Goal: Task Accomplishment & Management: Complete application form

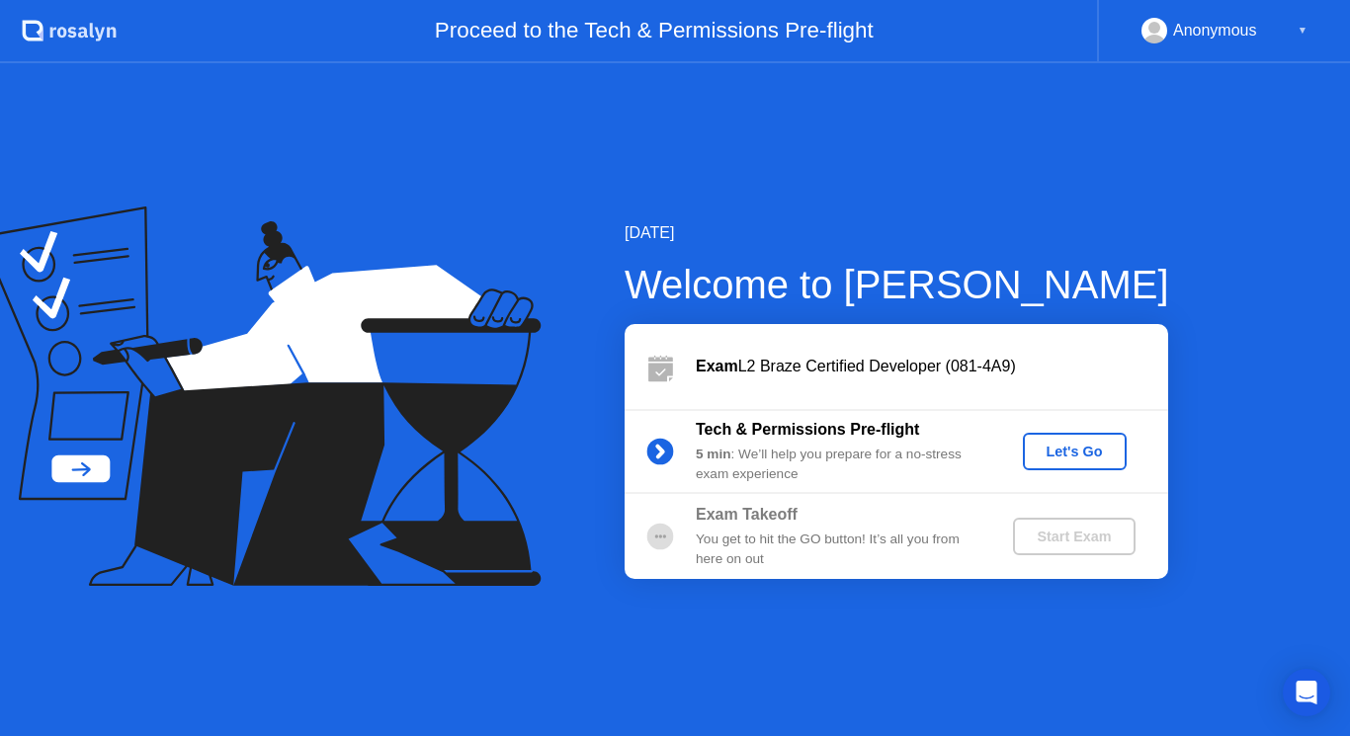
click at [1062, 449] on div "Let's Go" at bounding box center [1075, 452] width 88 height 16
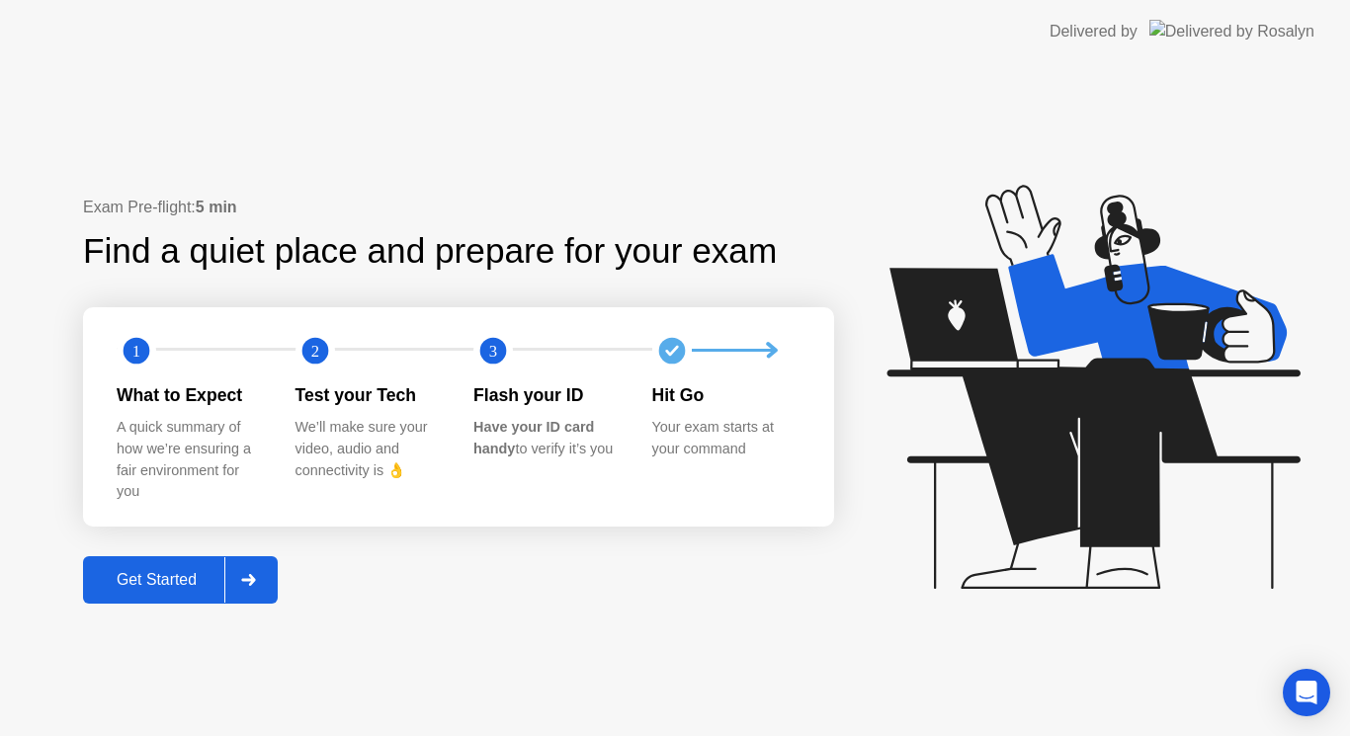
click at [161, 579] on div "Get Started" at bounding box center [156, 580] width 135 height 18
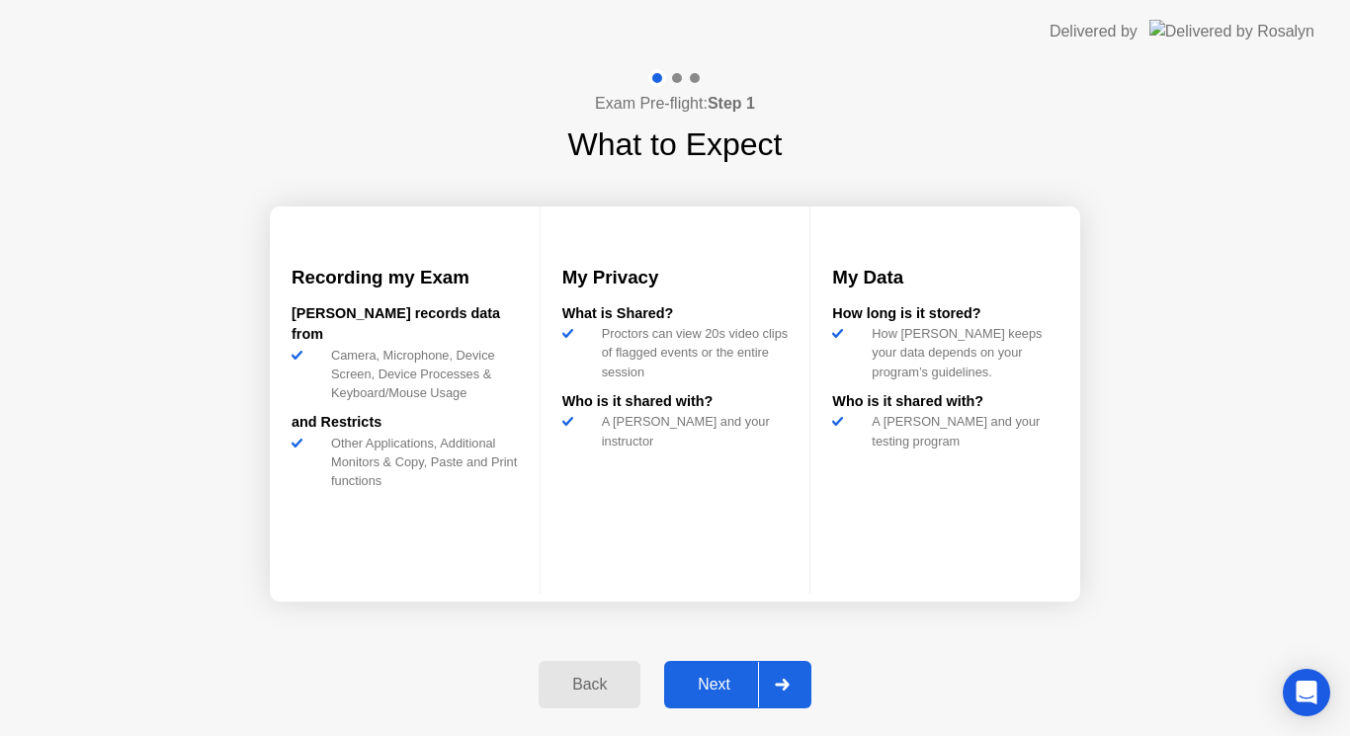
click at [717, 692] on div "Next" at bounding box center [714, 685] width 88 height 18
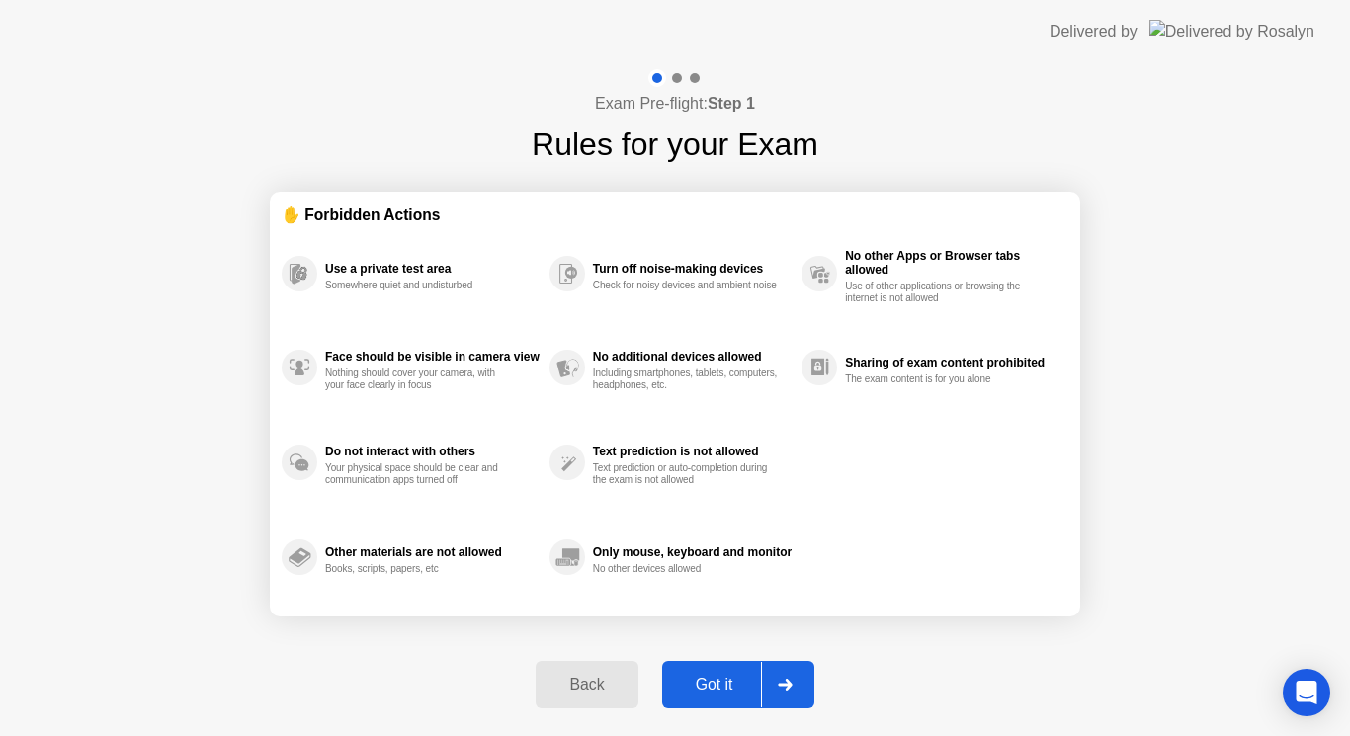
click at [702, 676] on div "Got it" at bounding box center [714, 685] width 93 height 18
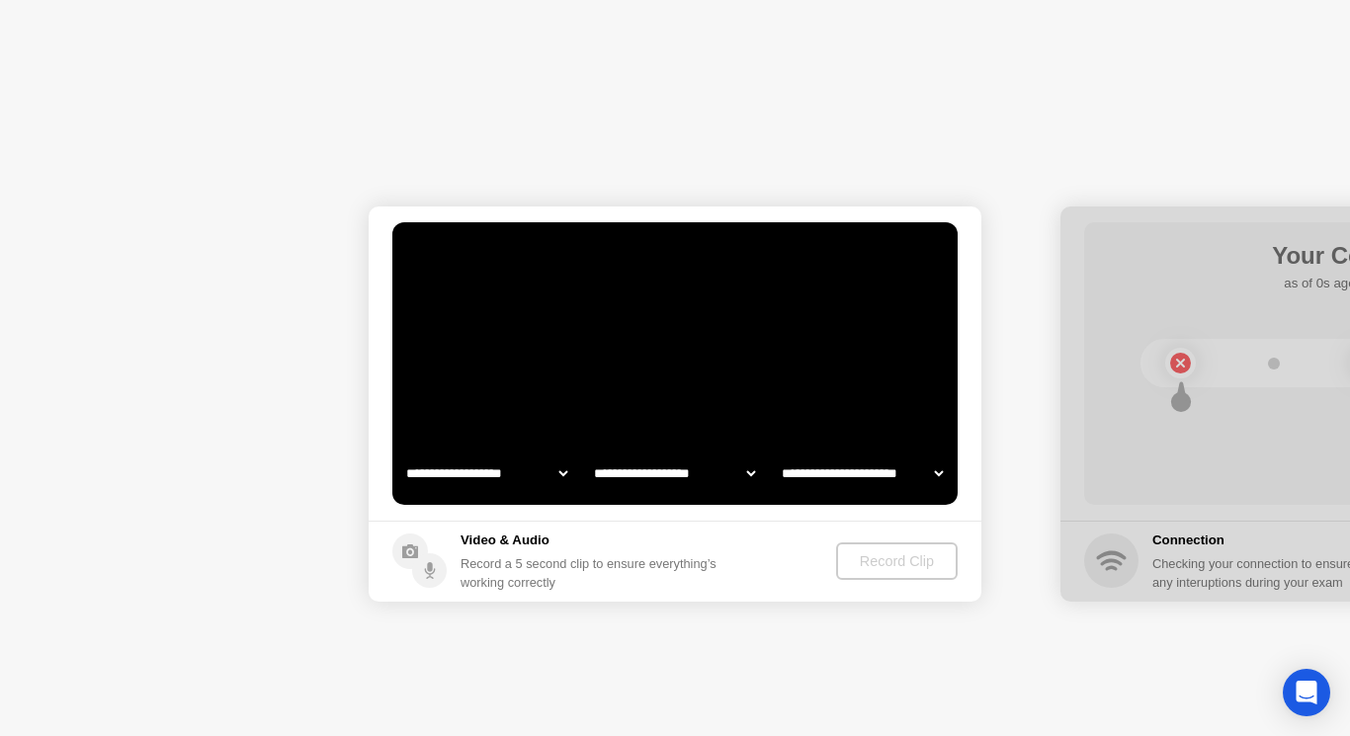
select select "**********"
select select "*******"
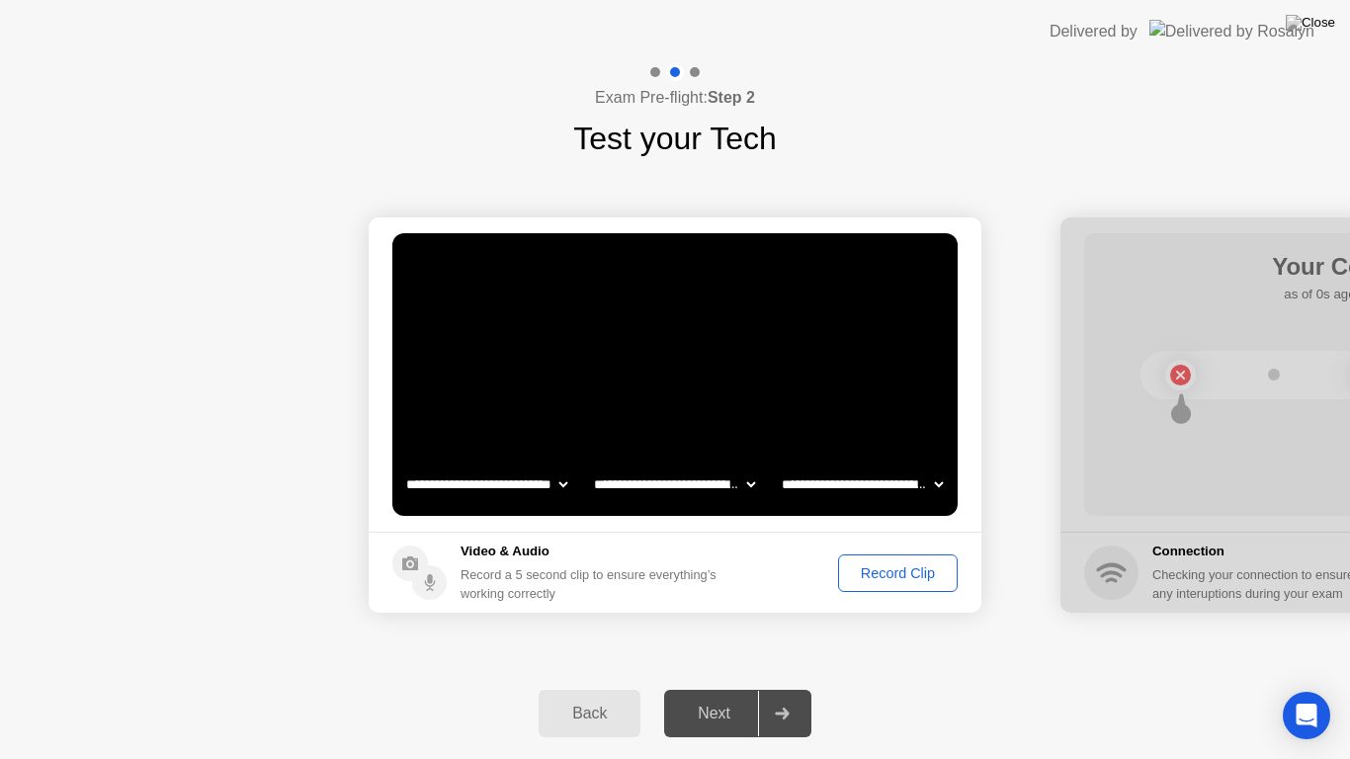
click at [918, 568] on div "Record Clip" at bounding box center [898, 573] width 106 height 16
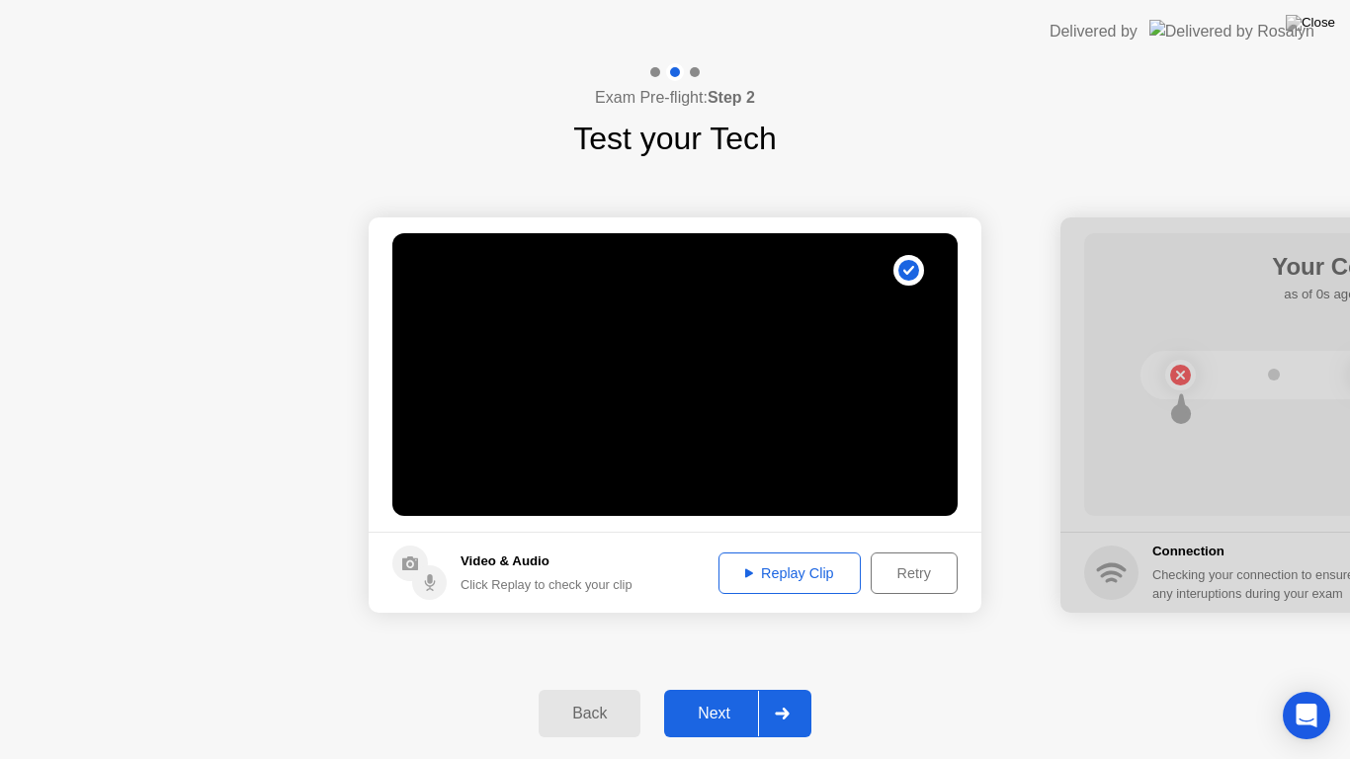
click at [814, 573] on div "Replay Clip" at bounding box center [790, 573] width 129 height 16
click at [783, 573] on div "Replay Clip" at bounding box center [790, 573] width 129 height 16
click at [714, 716] on div "Next" at bounding box center [714, 714] width 88 height 18
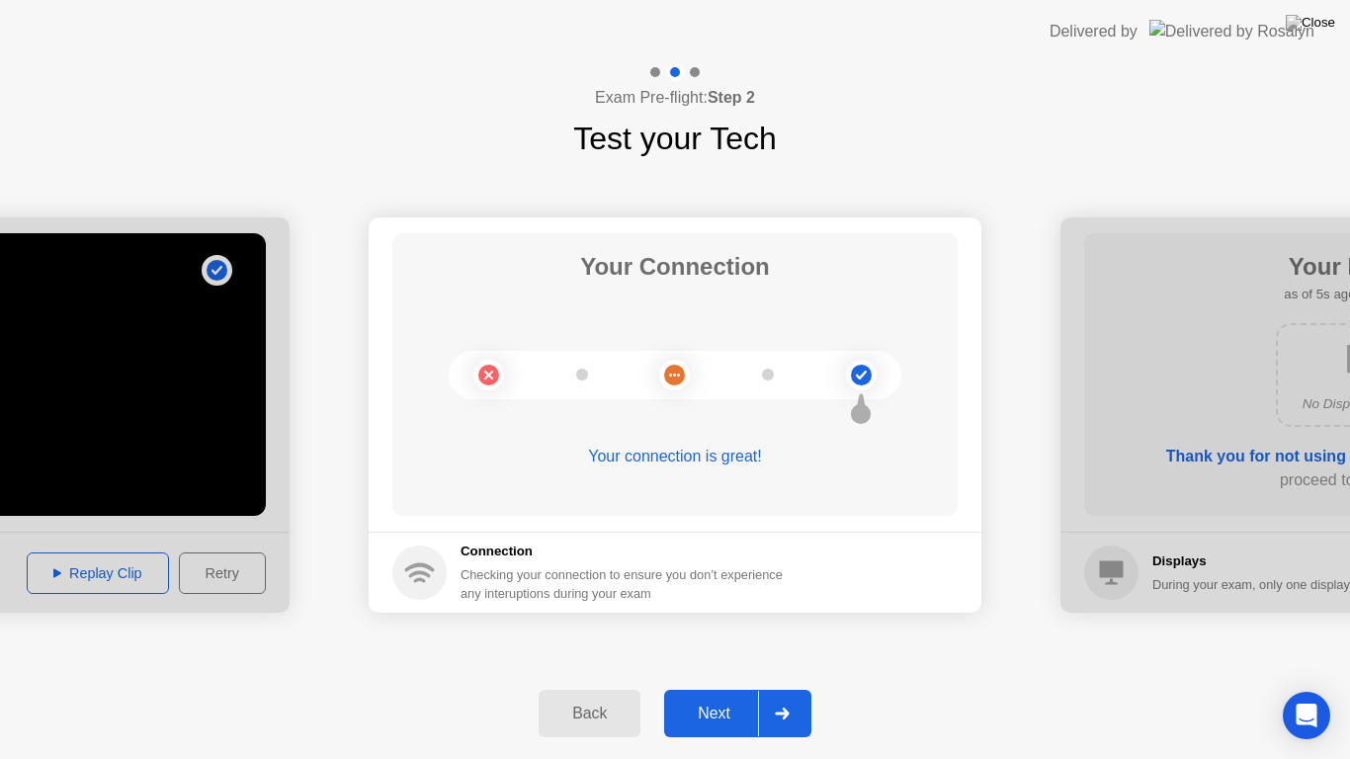
click at [729, 702] on button "Next" at bounding box center [737, 713] width 147 height 47
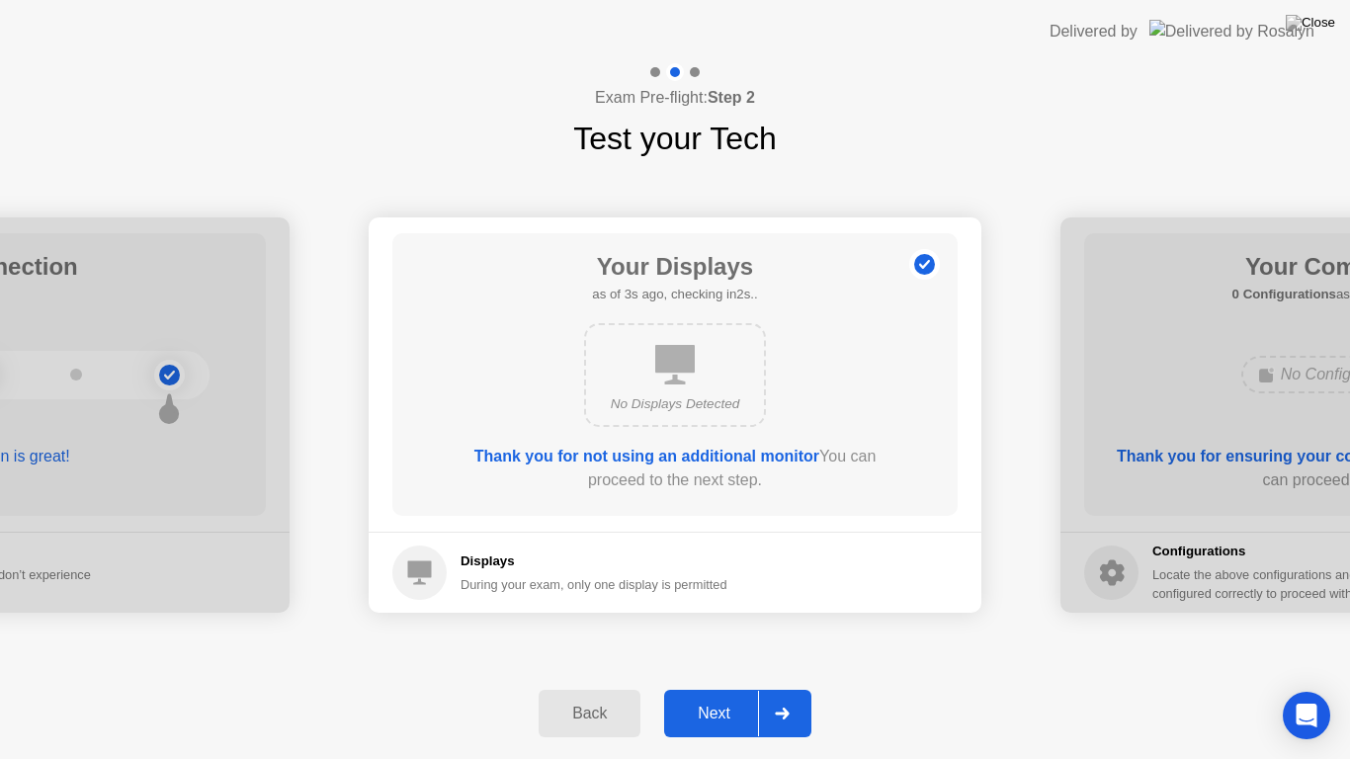
click at [728, 712] on div "Next" at bounding box center [714, 714] width 88 height 18
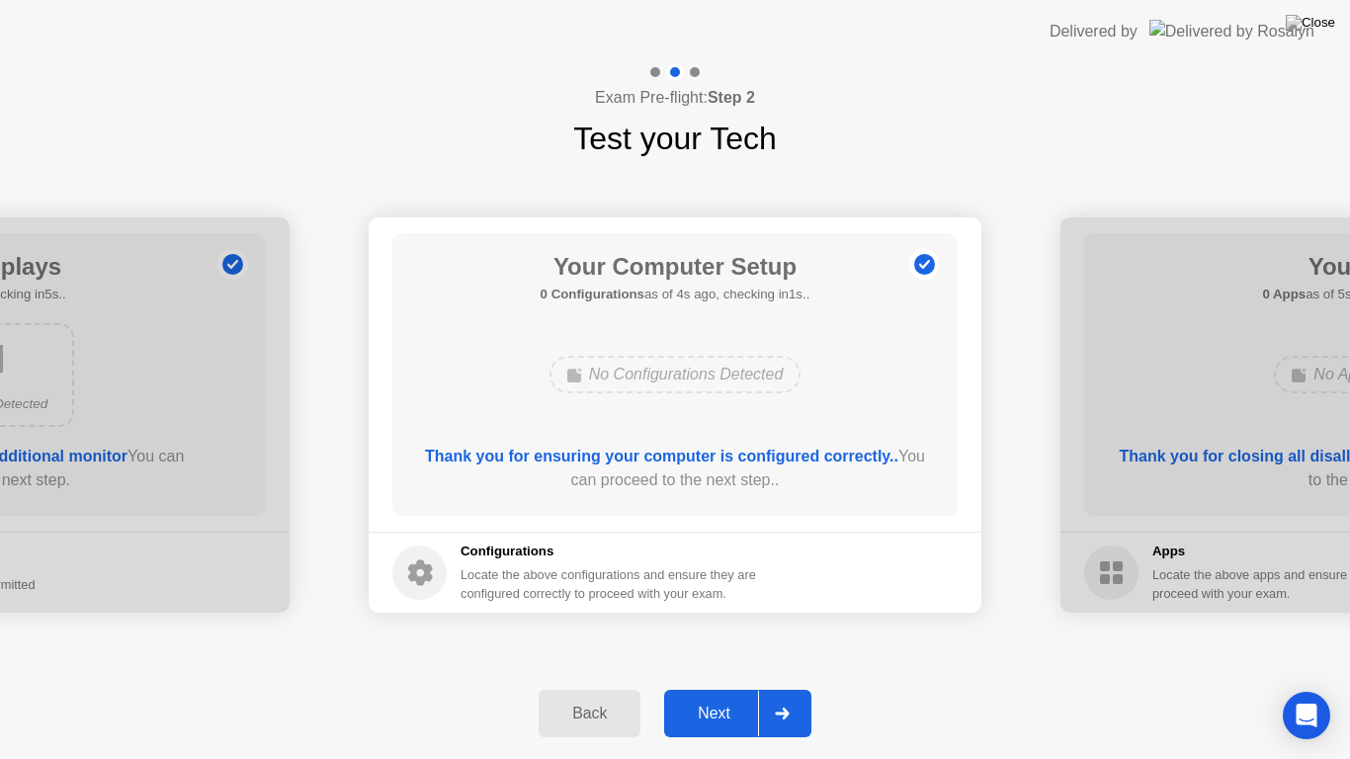
click at [731, 705] on div "Next" at bounding box center [714, 714] width 88 height 18
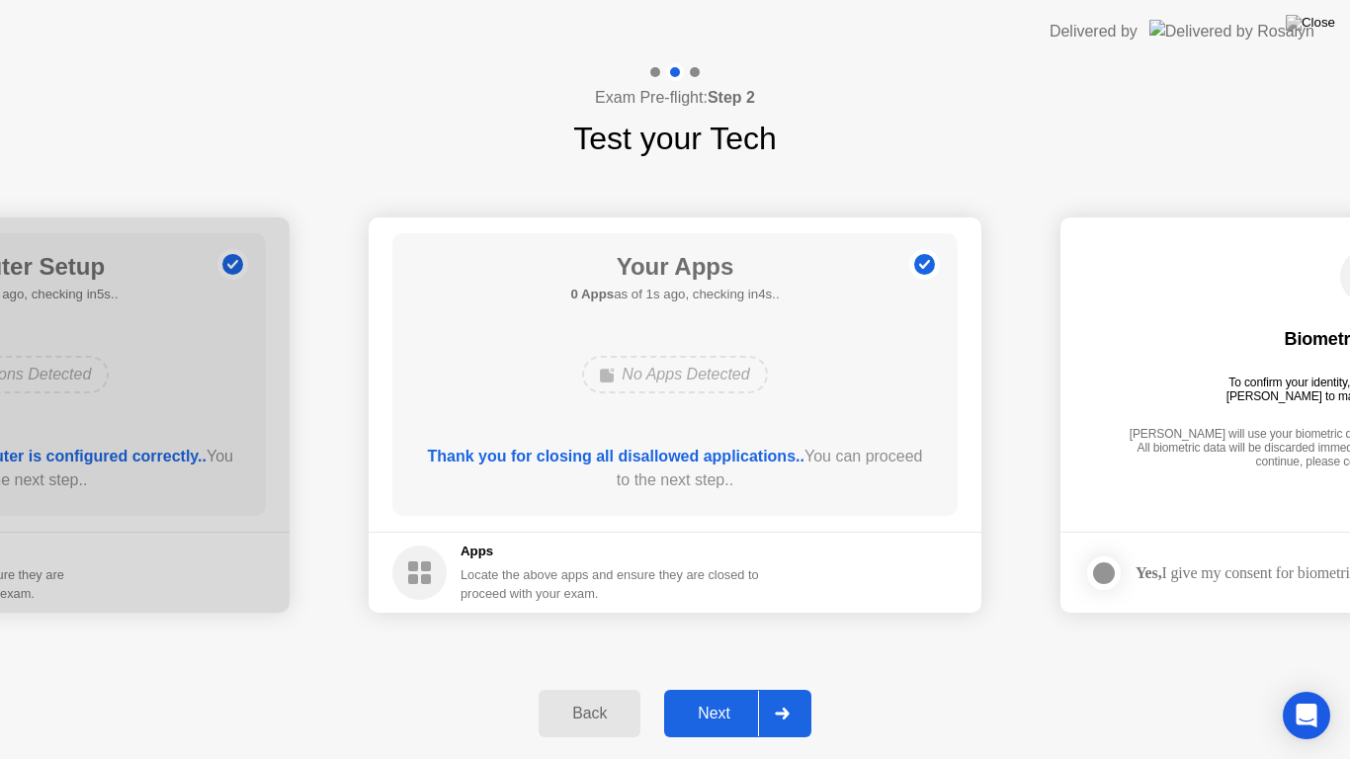
click at [732, 705] on div "Next" at bounding box center [714, 714] width 88 height 18
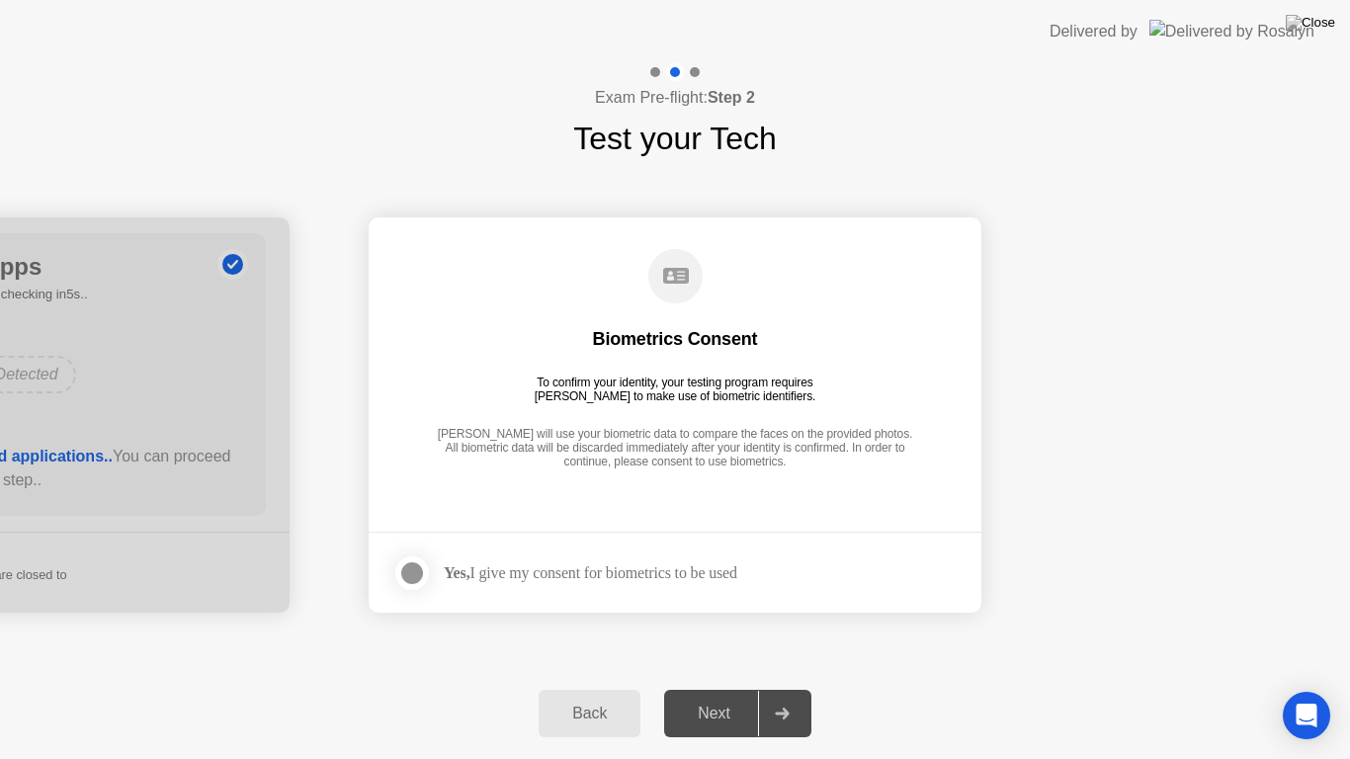
click at [670, 584] on div "Yes, I give my consent for biometrics to be used" at bounding box center [564, 574] width 345 height 40
click at [419, 570] on div at bounding box center [412, 574] width 24 height 24
click at [719, 710] on div "Next" at bounding box center [714, 714] width 88 height 18
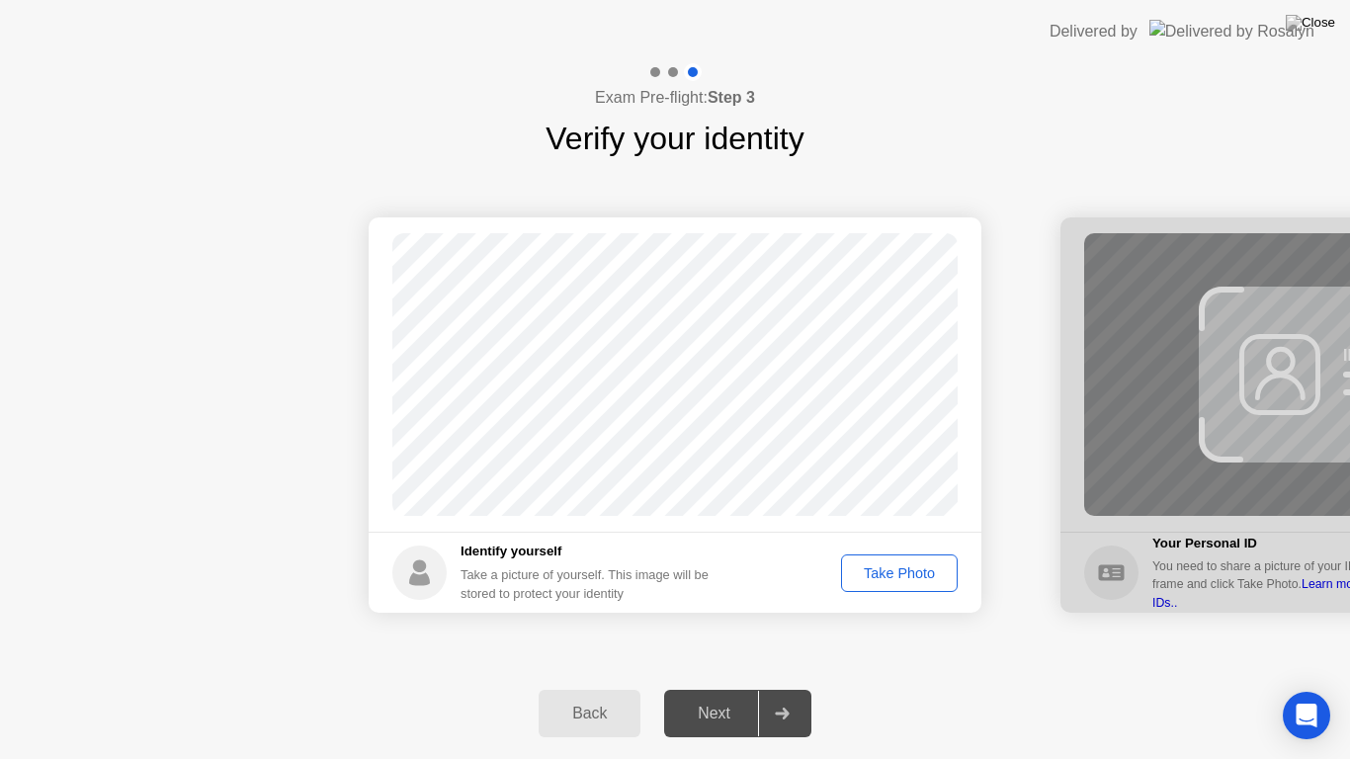
click at [902, 572] on div "Take Photo" at bounding box center [899, 573] width 103 height 16
click at [922, 571] on div "Retake" at bounding box center [912, 573] width 77 height 16
click at [902, 569] on div "Take Photo" at bounding box center [899, 573] width 103 height 16
click at [726, 707] on div "Next" at bounding box center [714, 714] width 88 height 18
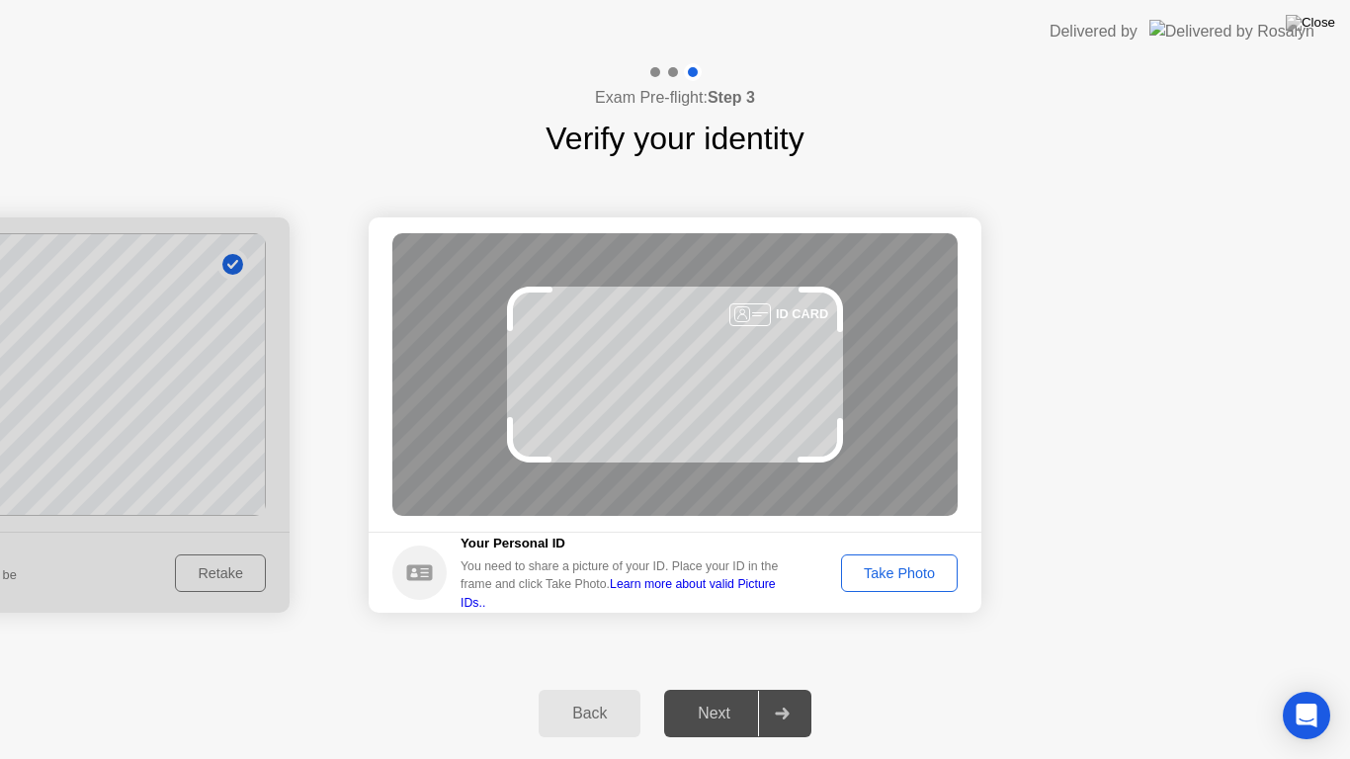
click at [929, 571] on div "Take Photo" at bounding box center [899, 573] width 103 height 16
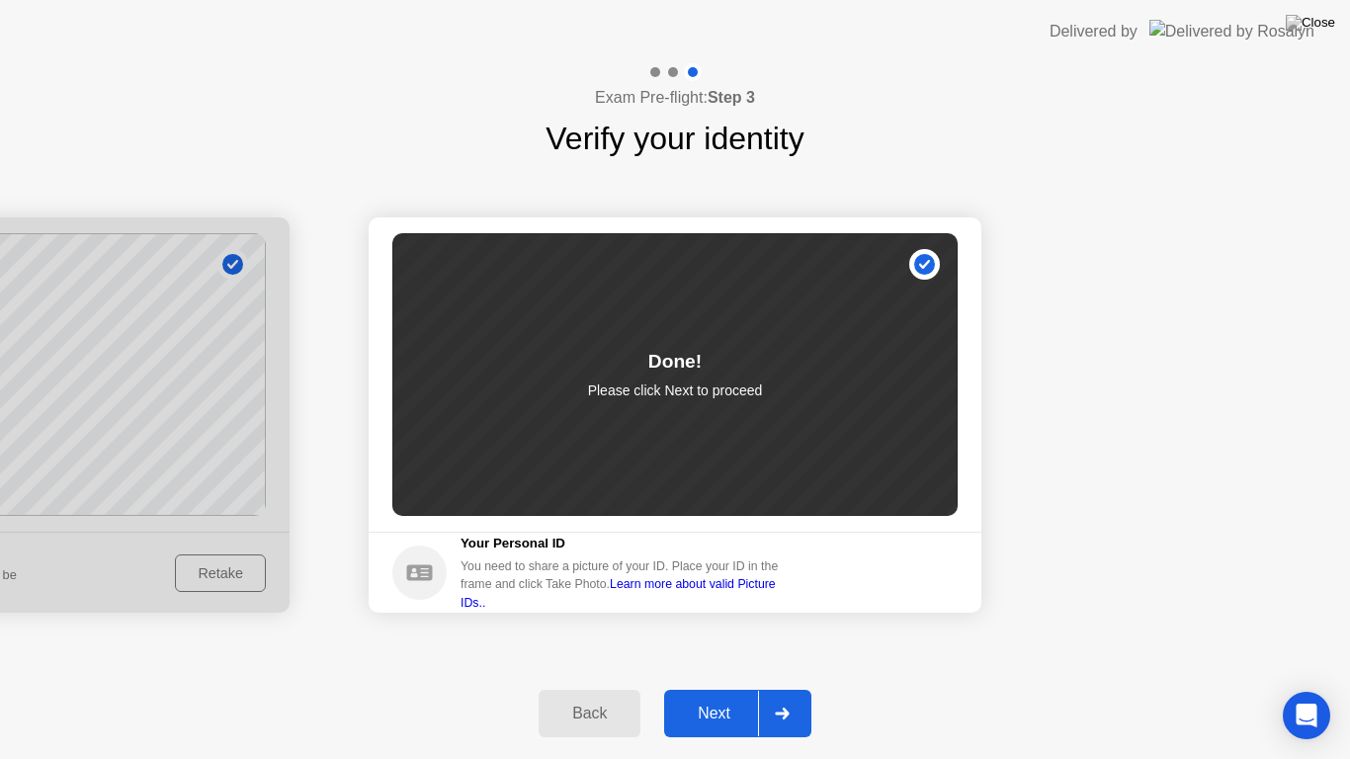
click at [716, 714] on div "Next" at bounding box center [714, 714] width 88 height 18
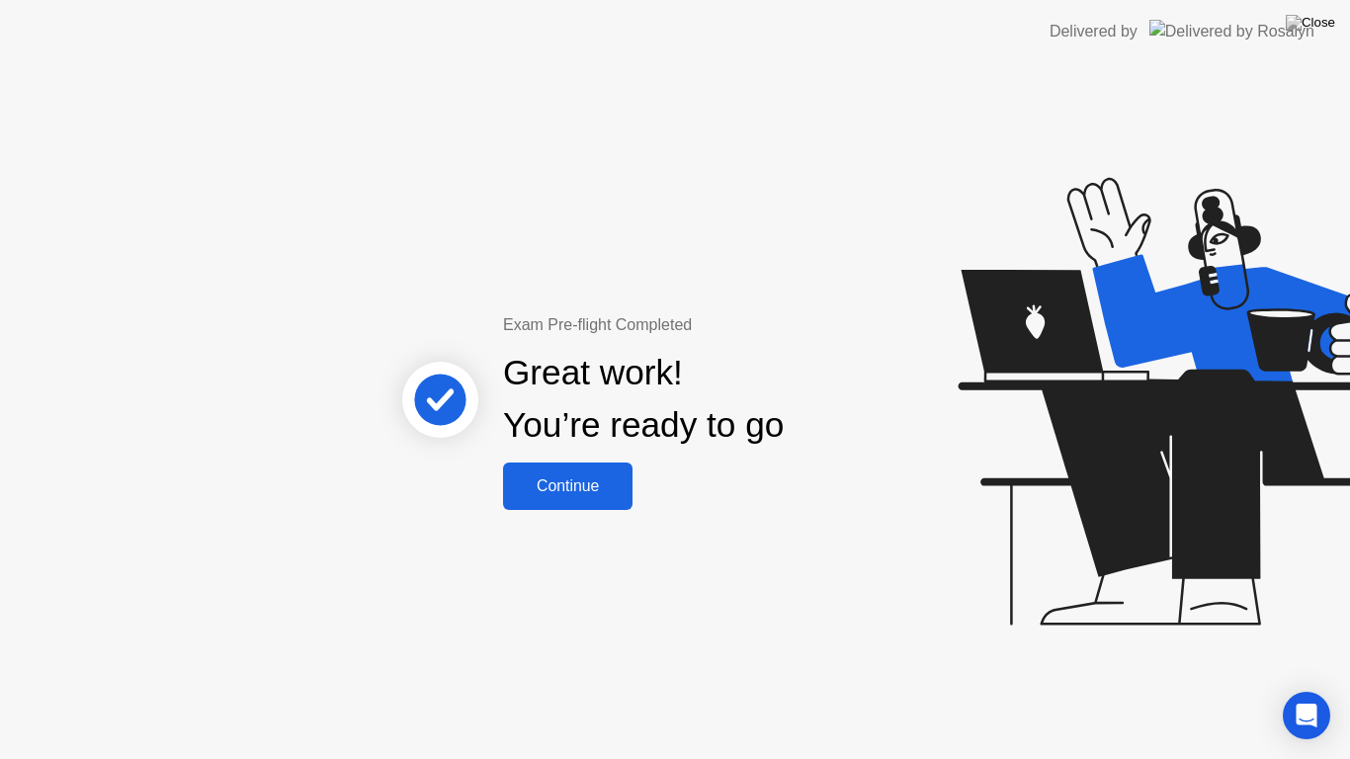
click at [619, 493] on div "Continue" at bounding box center [568, 486] width 118 height 18
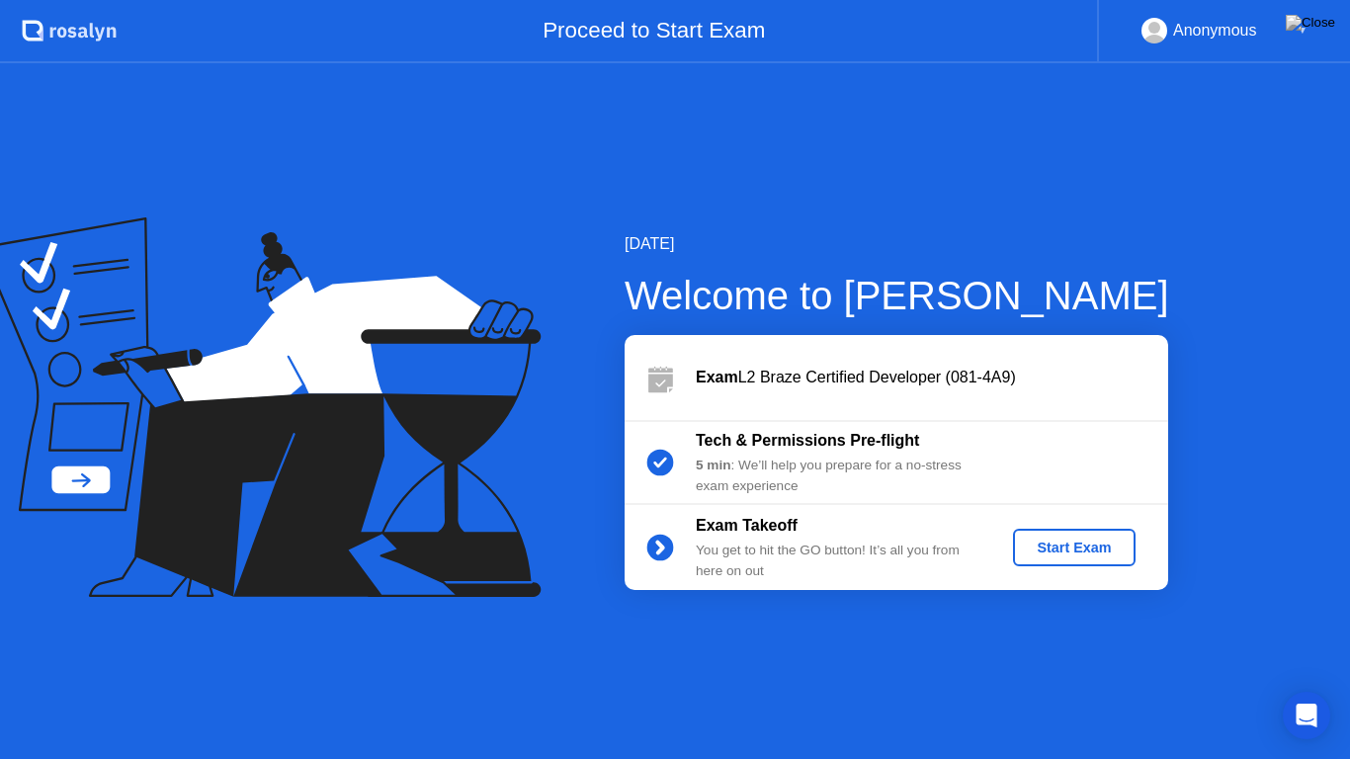
click at [1070, 545] on div "Start Exam" at bounding box center [1074, 548] width 106 height 16
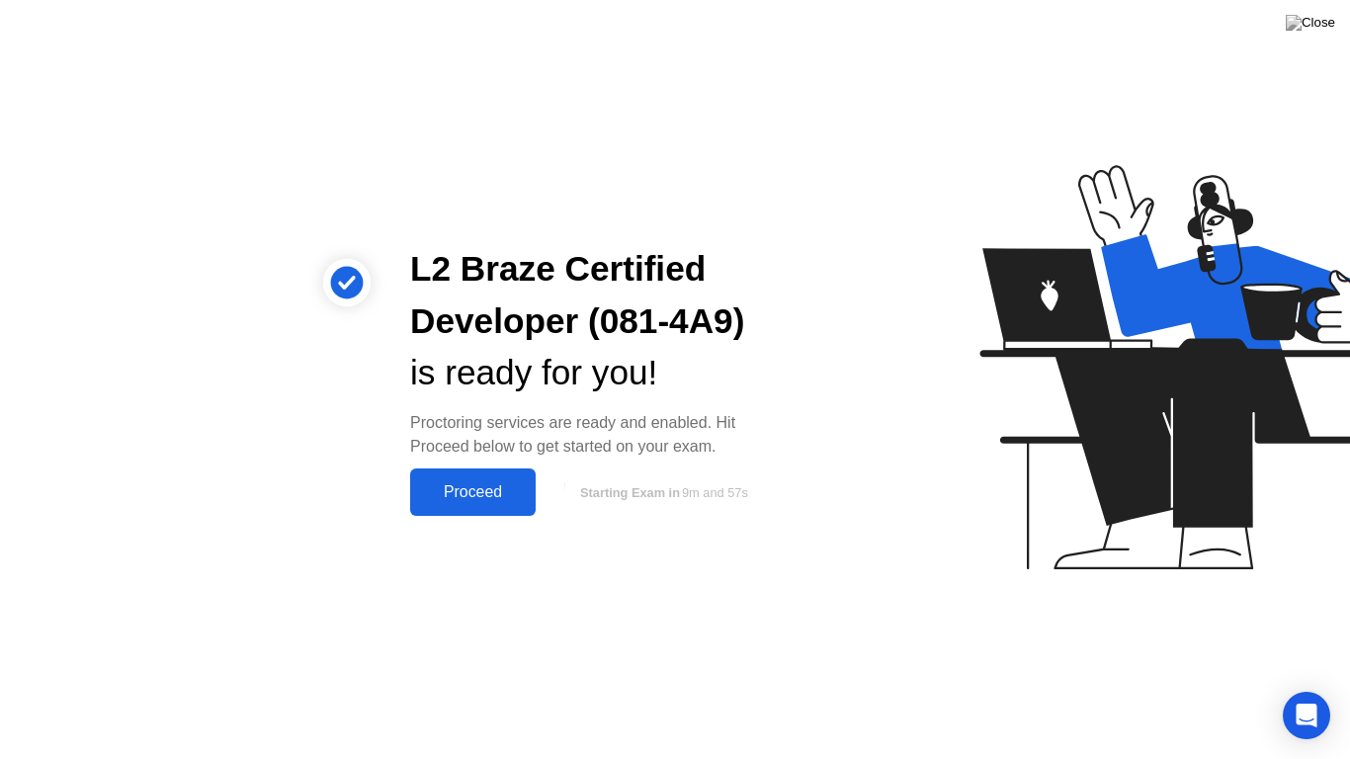
click at [421, 490] on div "Proceed" at bounding box center [473, 492] width 114 height 18
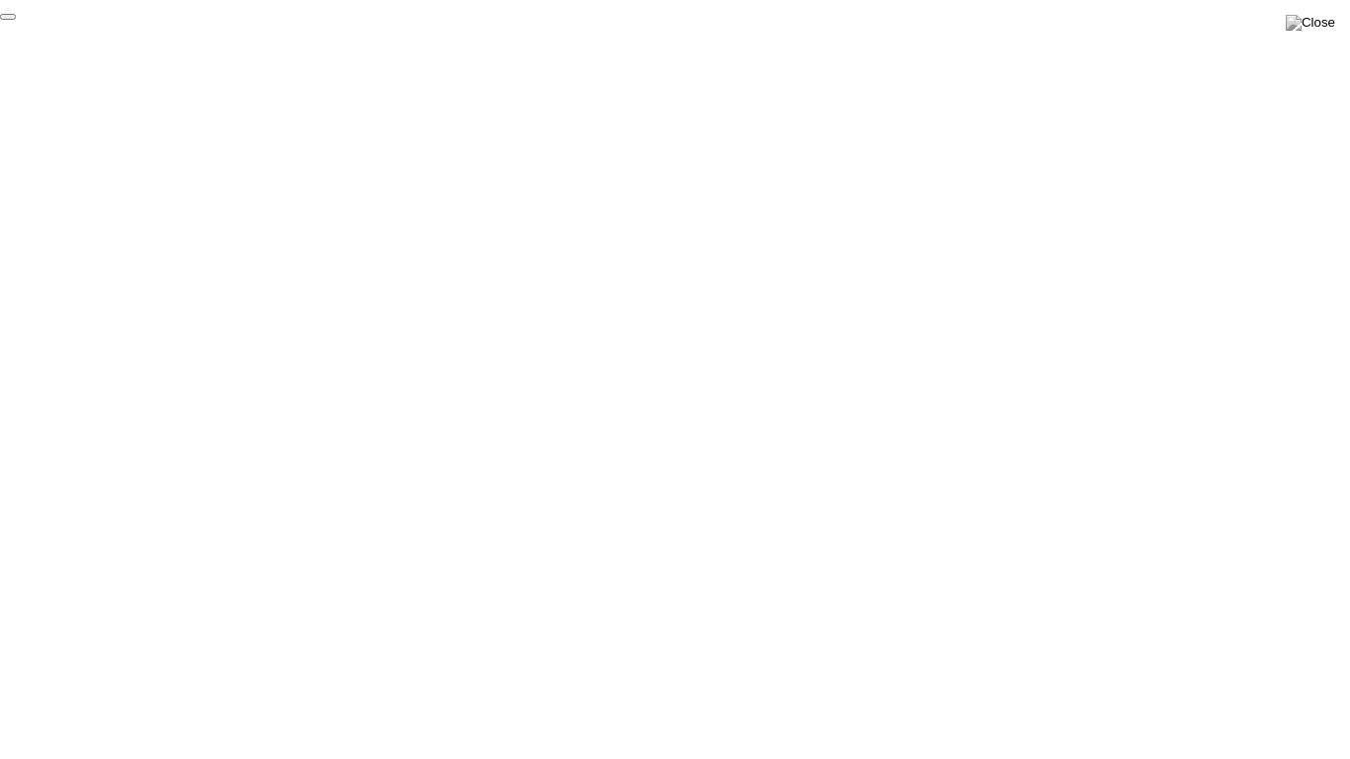
drag, startPoint x: 1158, startPoint y: 709, endPoint x: 1165, endPoint y: 692, distance: 18.2
click at [16, 20] on button "End Proctoring Session" at bounding box center [8, 17] width 16 height 6
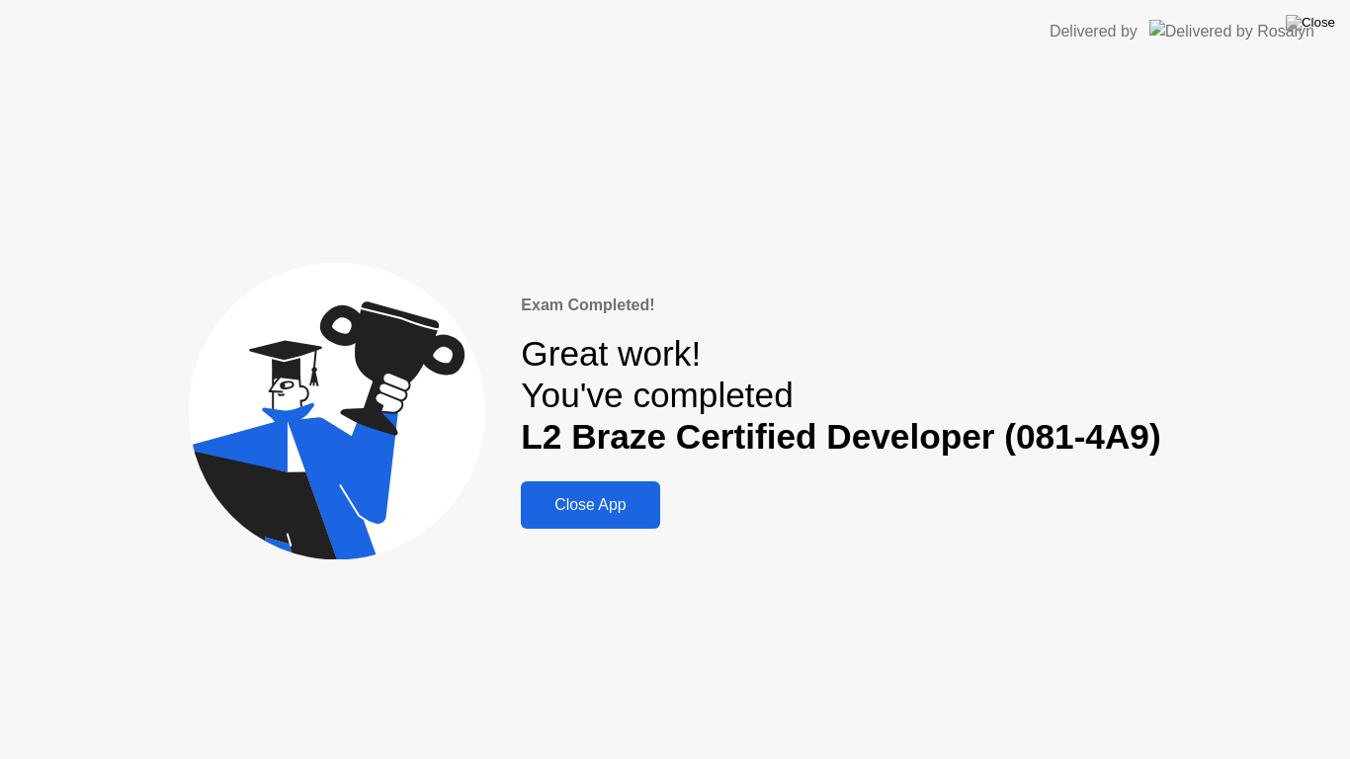
click at [571, 520] on button "Close App" at bounding box center [590, 504] width 138 height 47
